Goal: Transaction & Acquisition: Purchase product/service

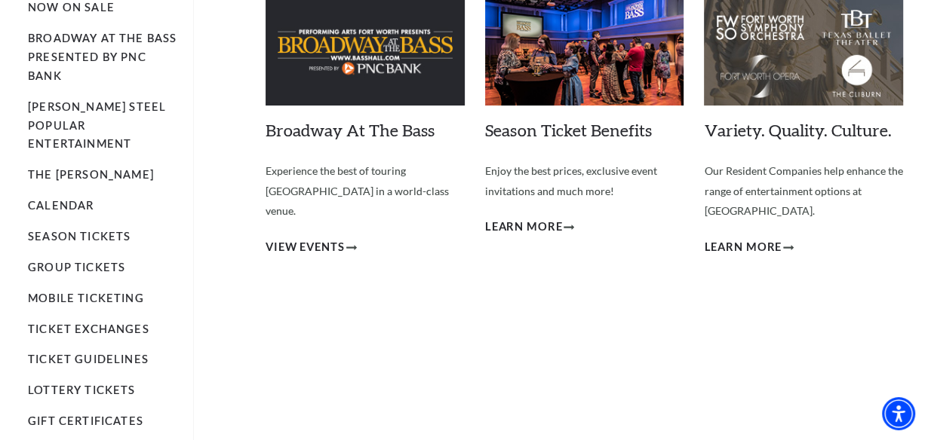
scroll to position [137, 0]
click at [91, 230] on link "Season Tickets" at bounding box center [79, 236] width 103 height 13
click at [78, 230] on link "Season Tickets" at bounding box center [79, 236] width 103 height 13
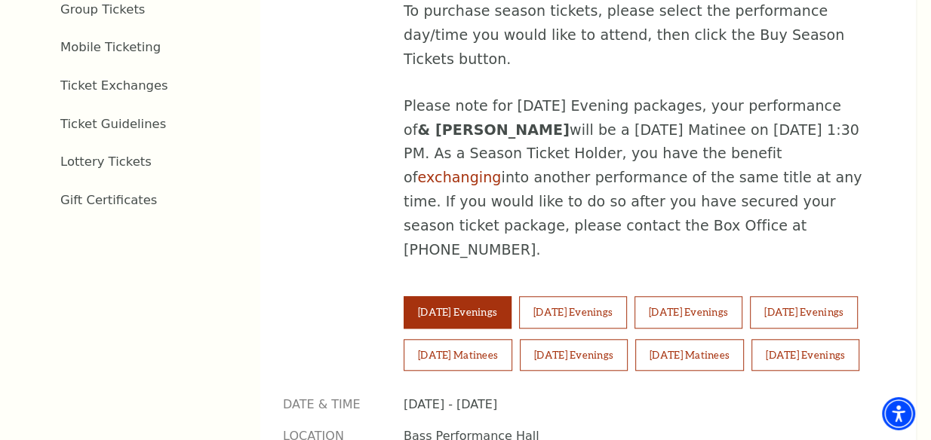
scroll to position [862, 0]
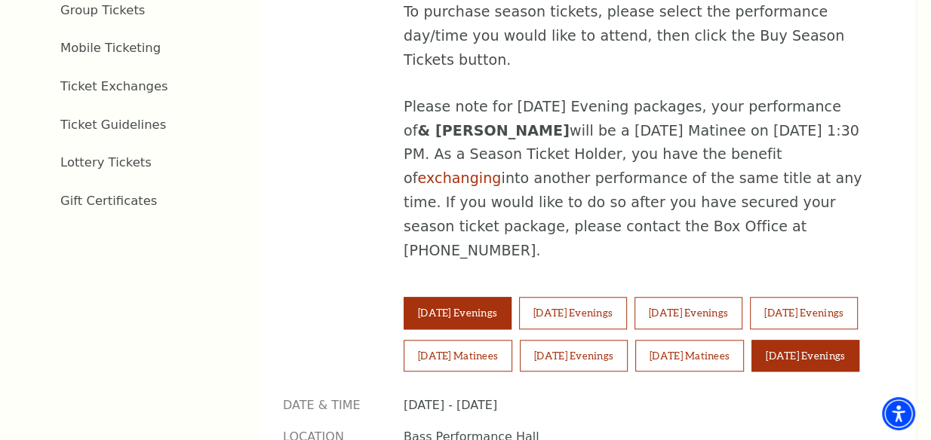
click at [751, 346] on button "[DATE] Evenings" at bounding box center [805, 356] width 108 height 32
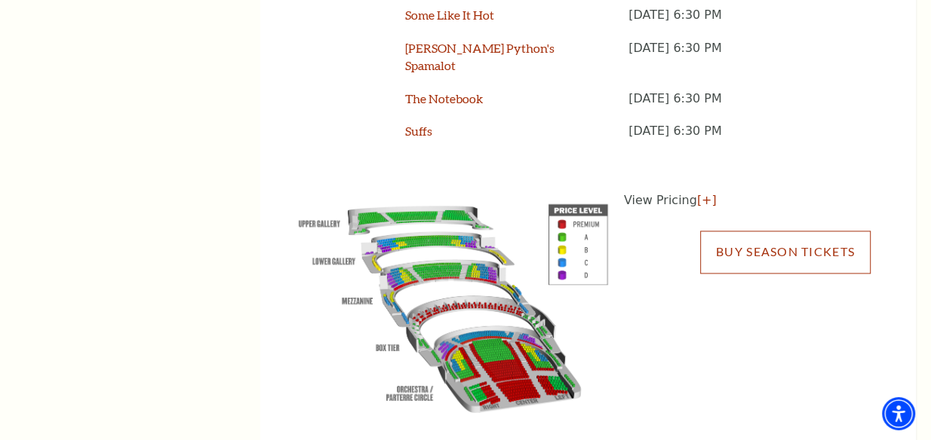
scroll to position [1479, 0]
click at [757, 232] on link "Buy Season Tickets" at bounding box center [785, 253] width 170 height 42
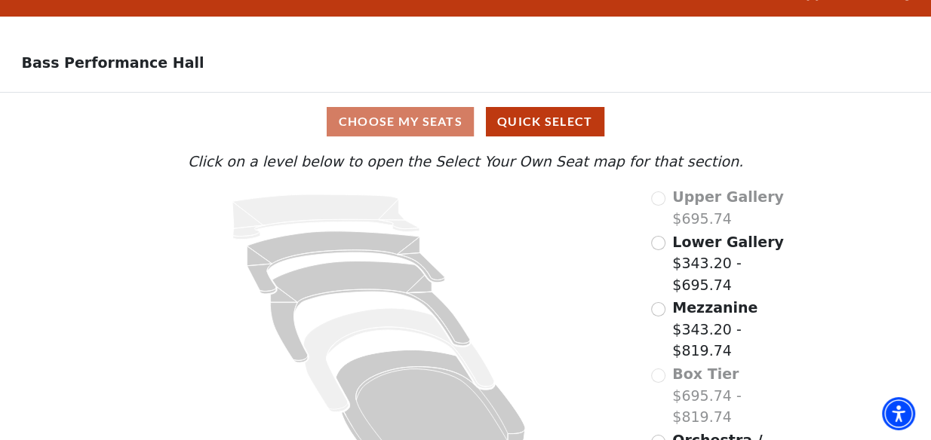
scroll to position [69, 0]
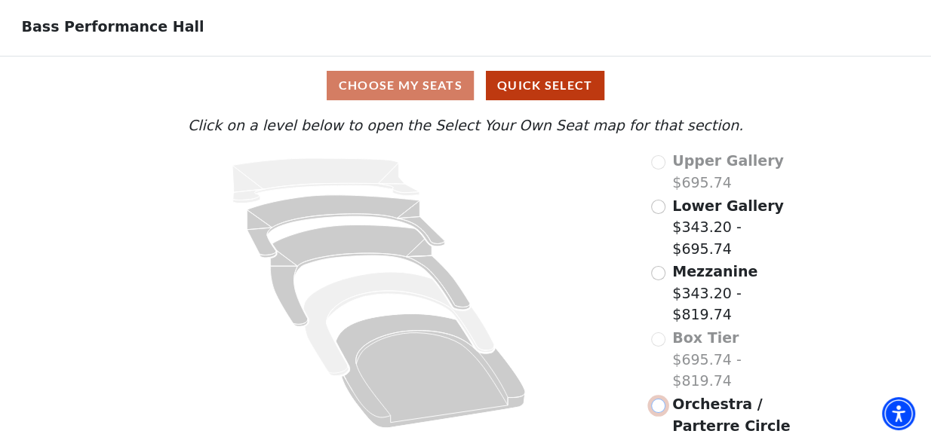
click at [654, 399] on input "Orchestra / Parterre Circle$343.20 - $819.74\a" at bounding box center [658, 406] width 14 height 14
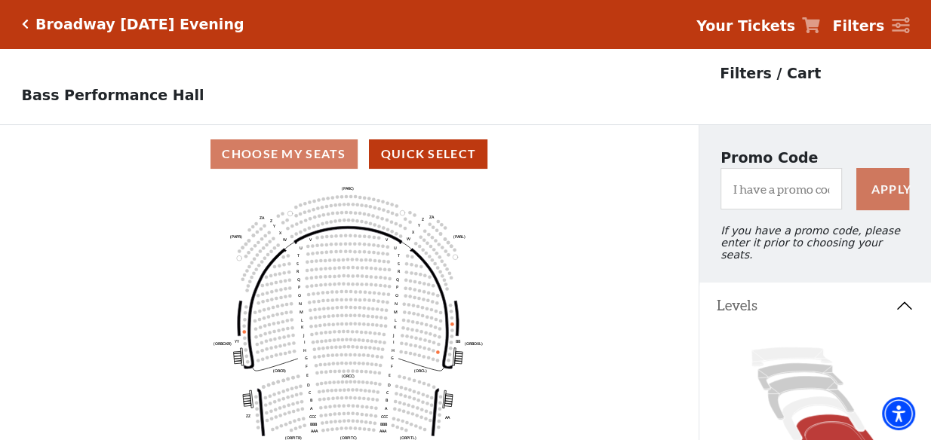
scroll to position [69, 0]
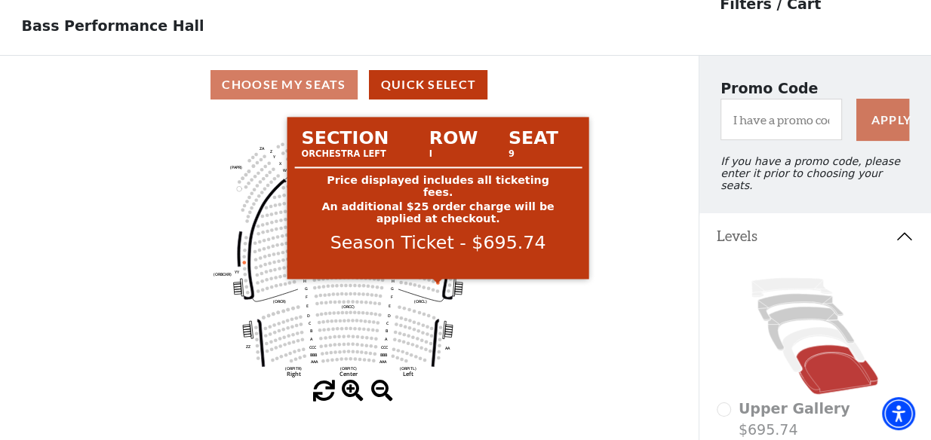
click at [437, 284] on circle at bounding box center [437, 282] width 3 height 3
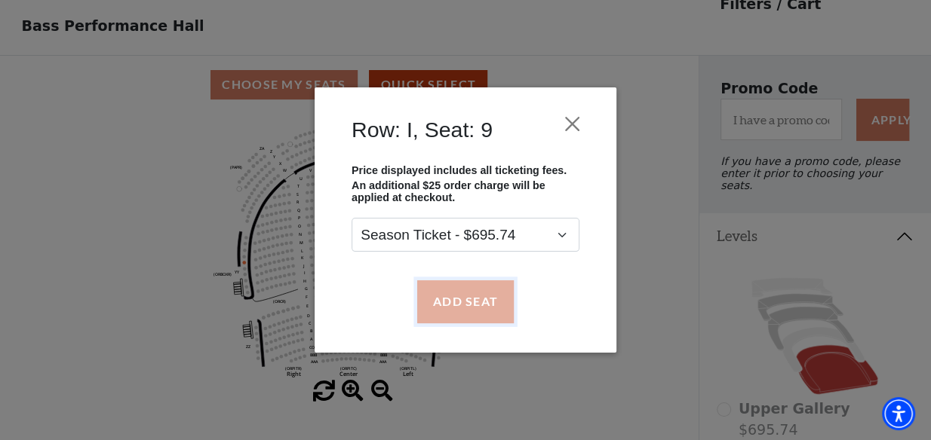
drag, startPoint x: 477, startPoint y: 300, endPoint x: 491, endPoint y: 300, distance: 13.6
click at [493, 302] on button "Add Seat" at bounding box center [465, 302] width 97 height 42
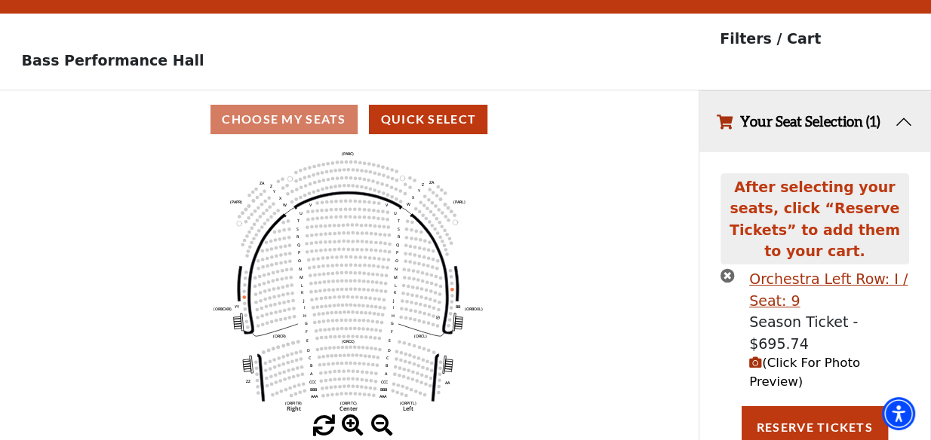
scroll to position [35, 0]
click at [800, 407] on button "Reserve Tickets" at bounding box center [814, 428] width 146 height 42
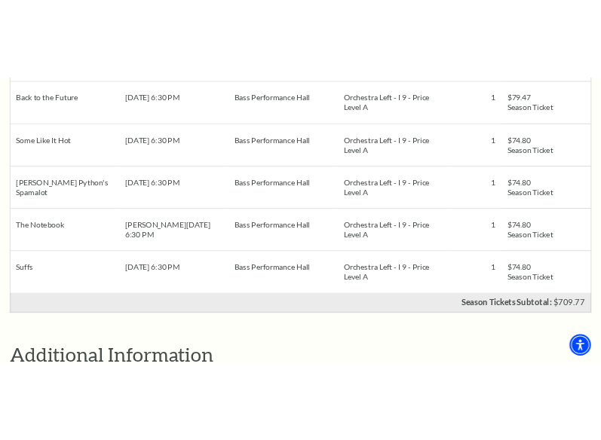
scroll to position [1029, 0]
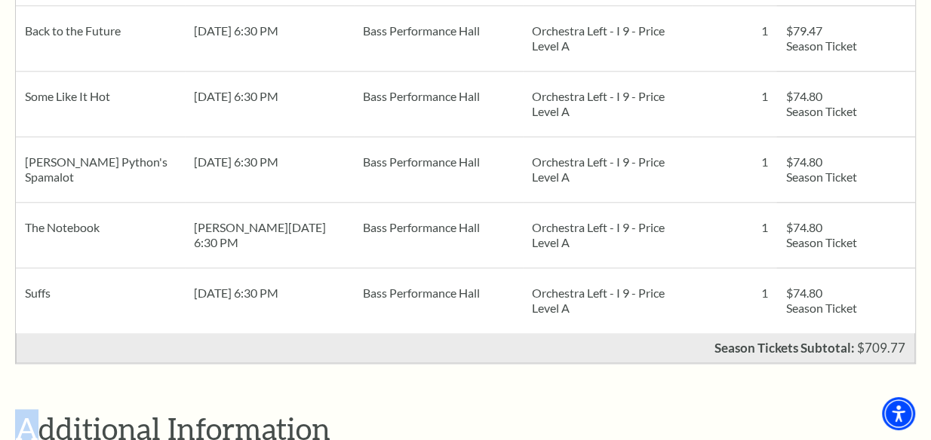
drag, startPoint x: 32, startPoint y: 400, endPoint x: 8, endPoint y: 398, distance: 24.2
click at [8, 398] on div "Shopping Cart Due to the nature of live entertainment, dates, times, performers…" at bounding box center [465, 166] width 931 height 2163
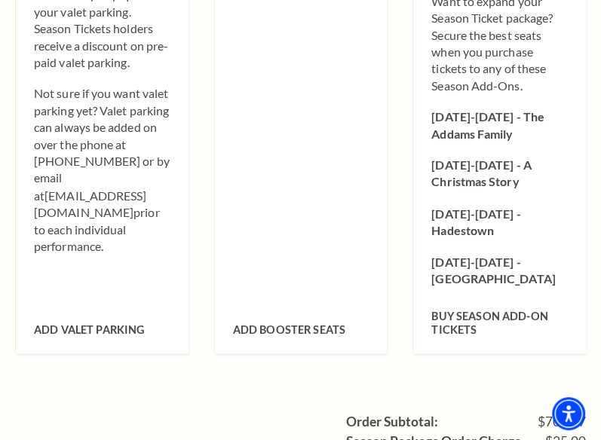
scroll to position [1031, 0]
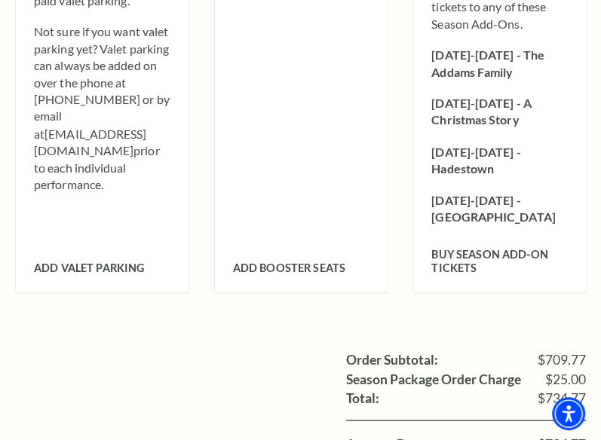
scroll to position [1094, 0]
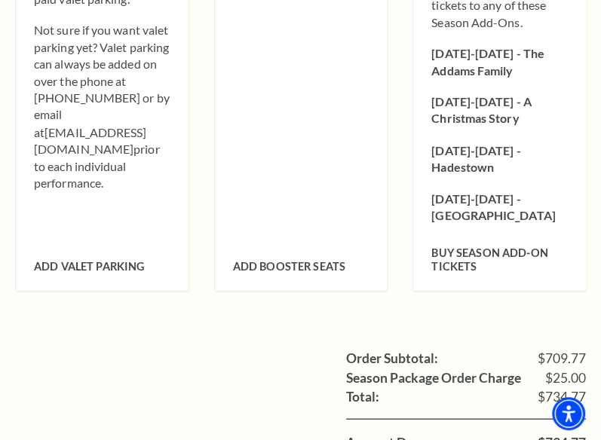
click at [548, 314] on div "Order Subtotal: $709.77 Season Package Order Charge $25.00 Shipping: Total: $73…" at bounding box center [300, 440] width 571 height 255
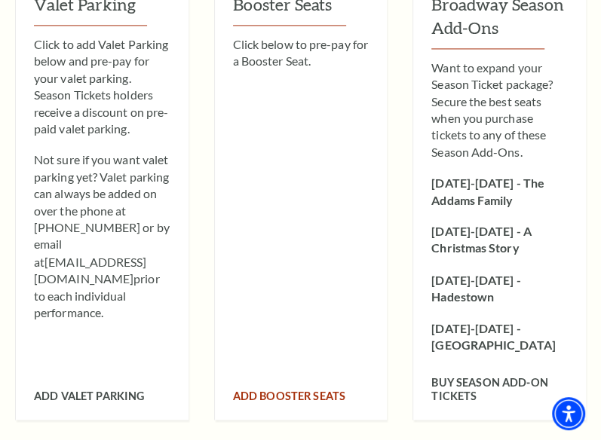
scroll to position [963, 0]
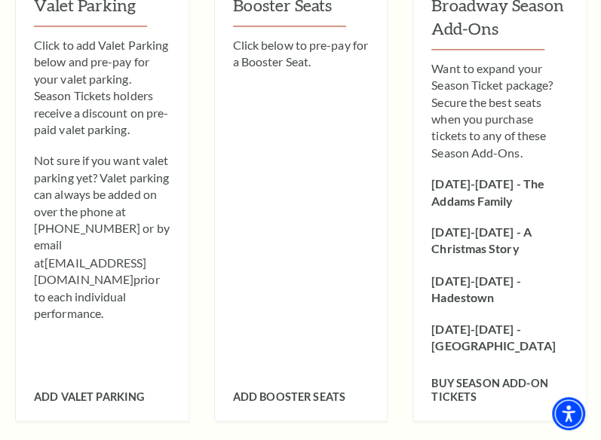
click at [399, 179] on div "Valet Parking Click to add Valet Parking below and pre-pay for your valet parki…" at bounding box center [300, 152] width 571 height 537
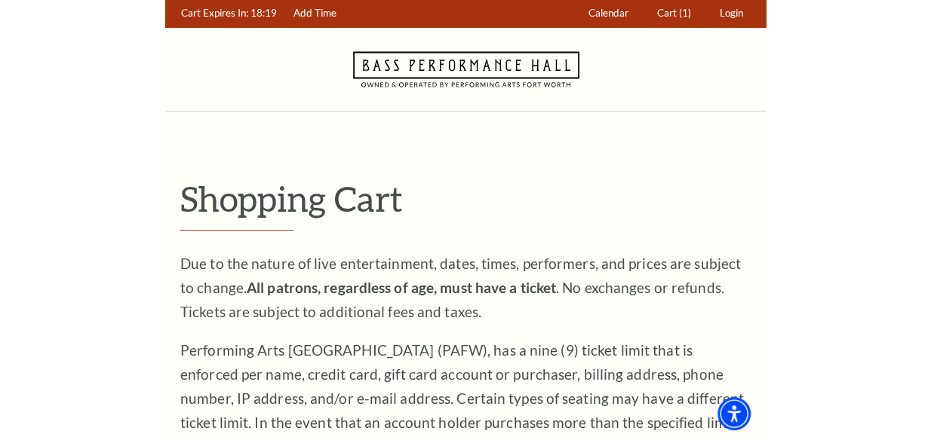
scroll to position [0, 0]
